Goal: Transaction & Acquisition: Purchase product/service

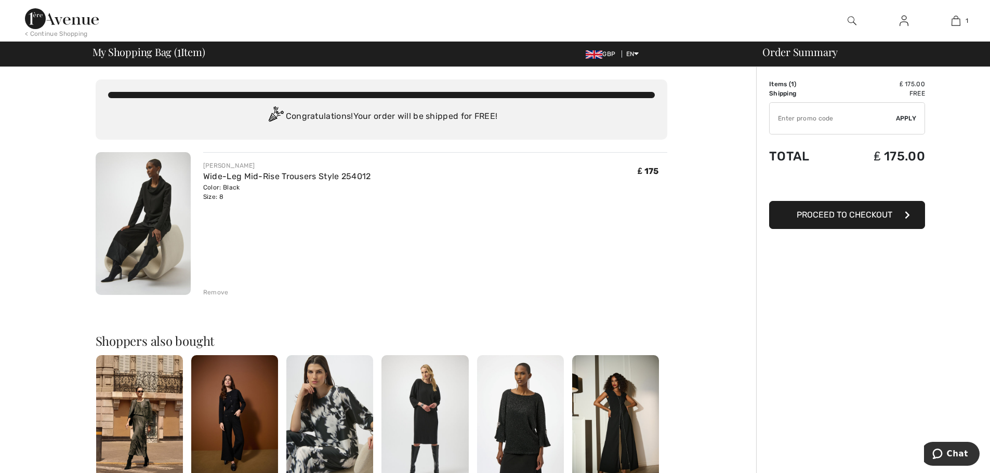
click at [45, 37] on div "< Continue Shopping" at bounding box center [56, 33] width 63 height 9
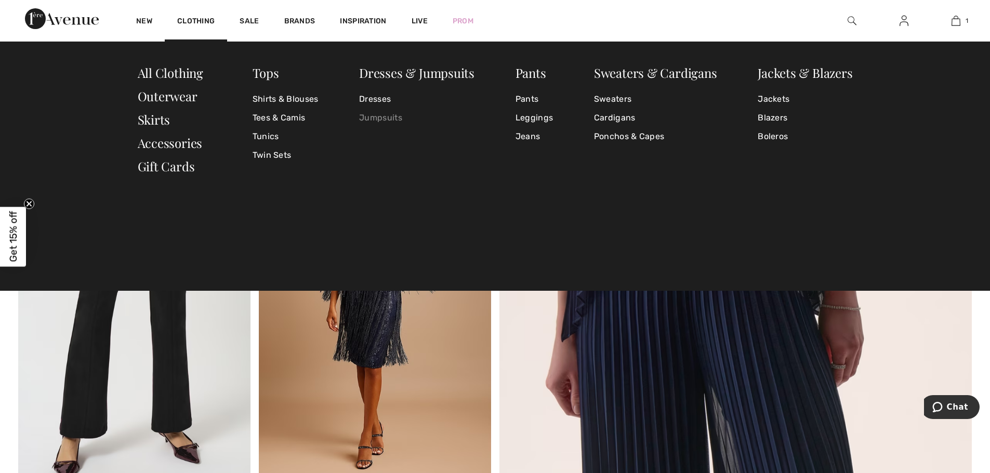
click at [375, 118] on link "Jumpsuits" at bounding box center [416, 118] width 115 height 19
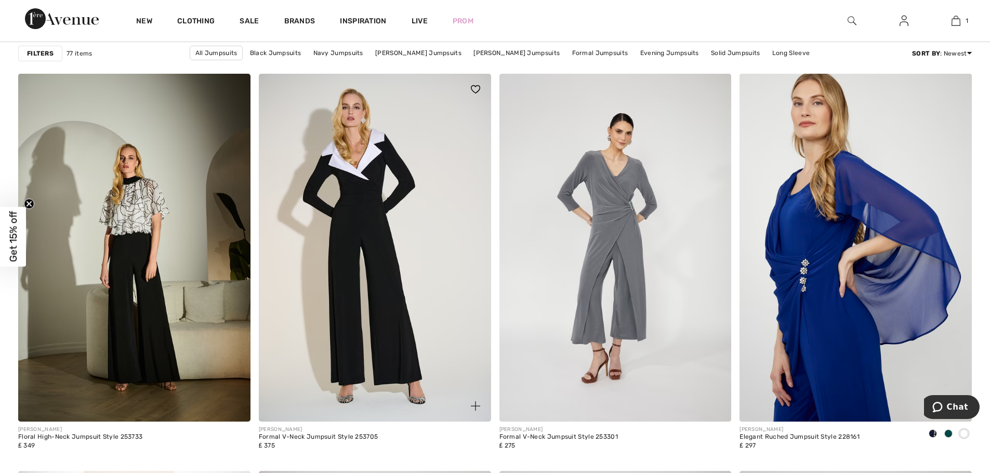
scroll to position [1818, 0]
